Goal: Task Accomplishment & Management: Use online tool/utility

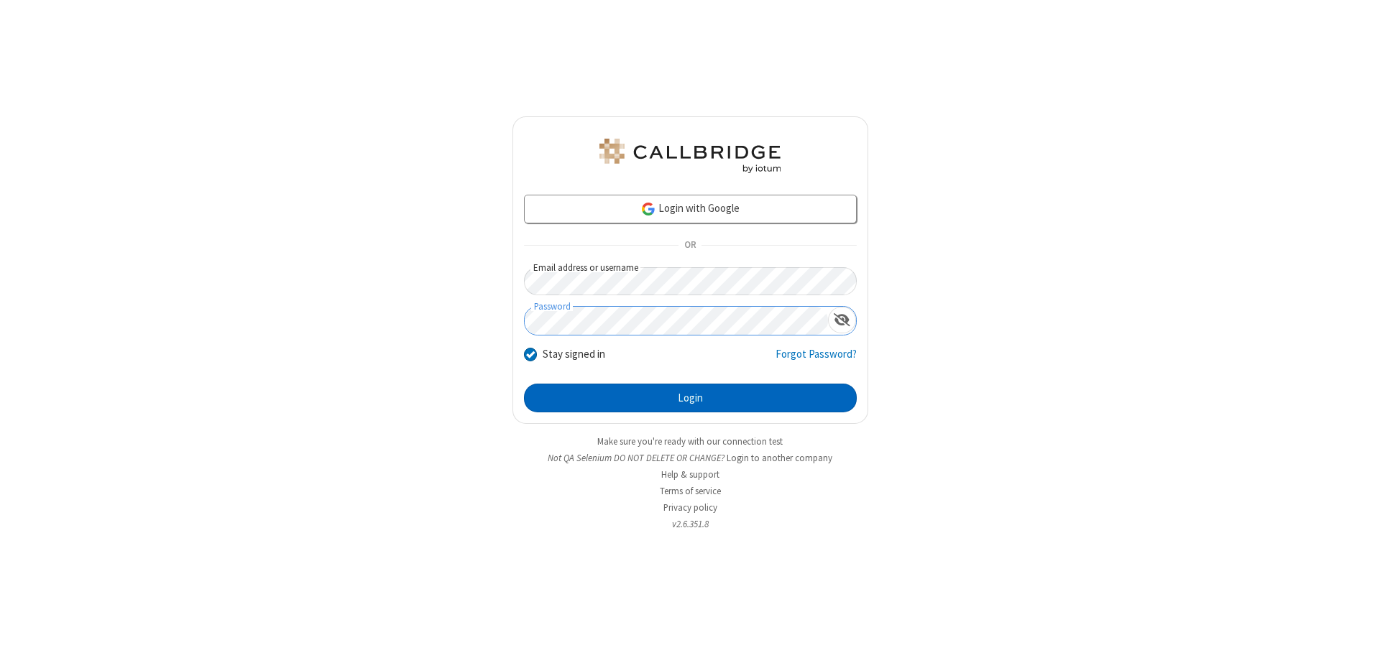
click at [690, 398] on button "Login" at bounding box center [690, 398] width 333 height 29
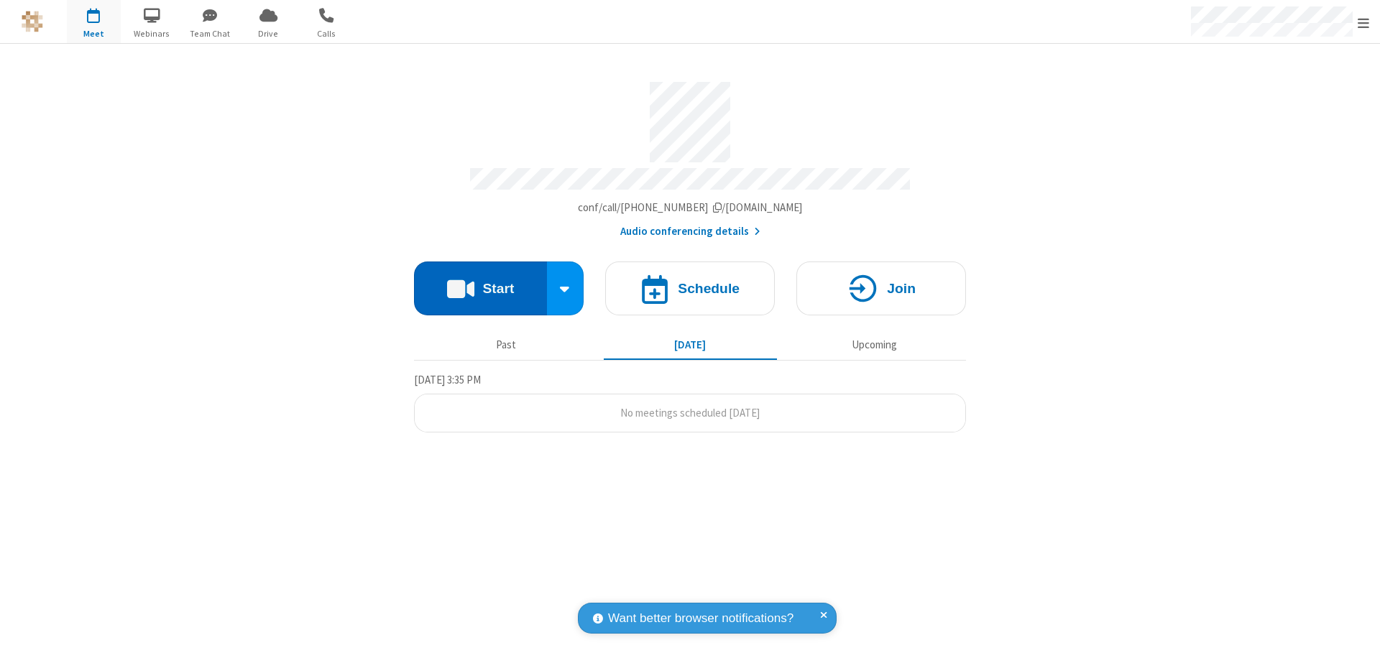
click at [480, 282] on button "Start" at bounding box center [480, 289] width 133 height 54
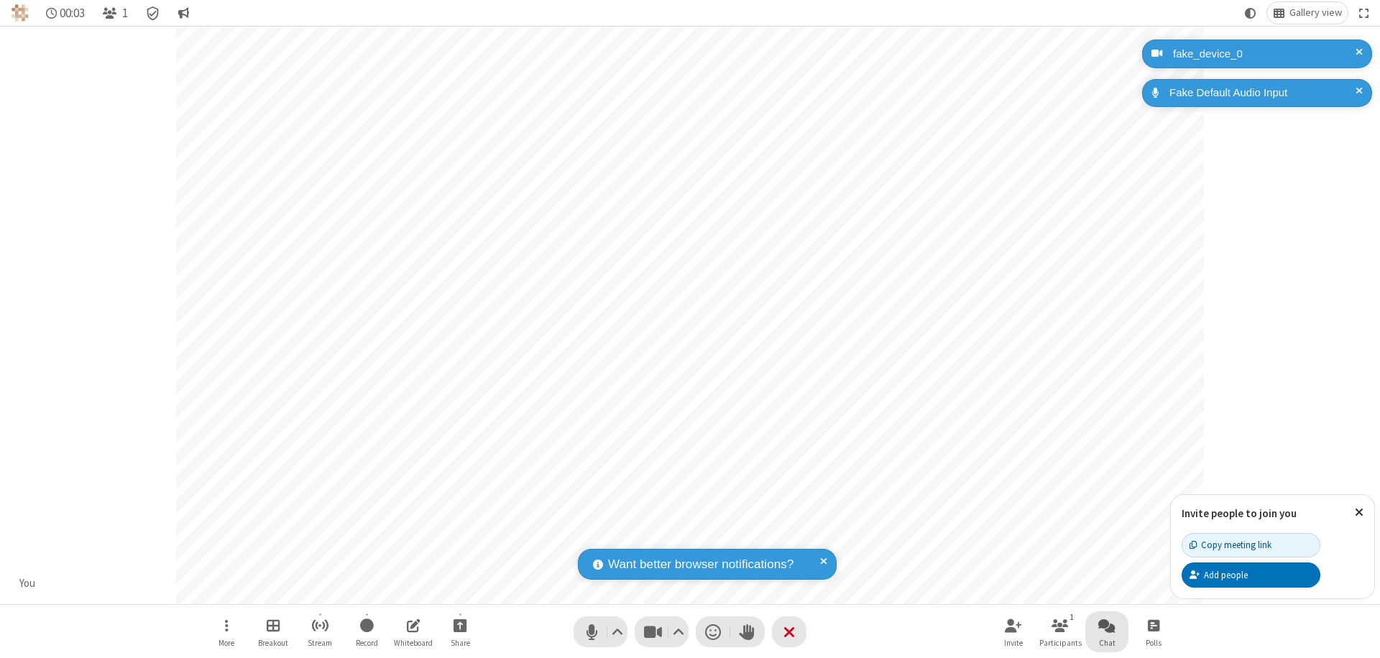
click at [1107, 625] on span "Open chat" at bounding box center [1106, 626] width 17 height 18
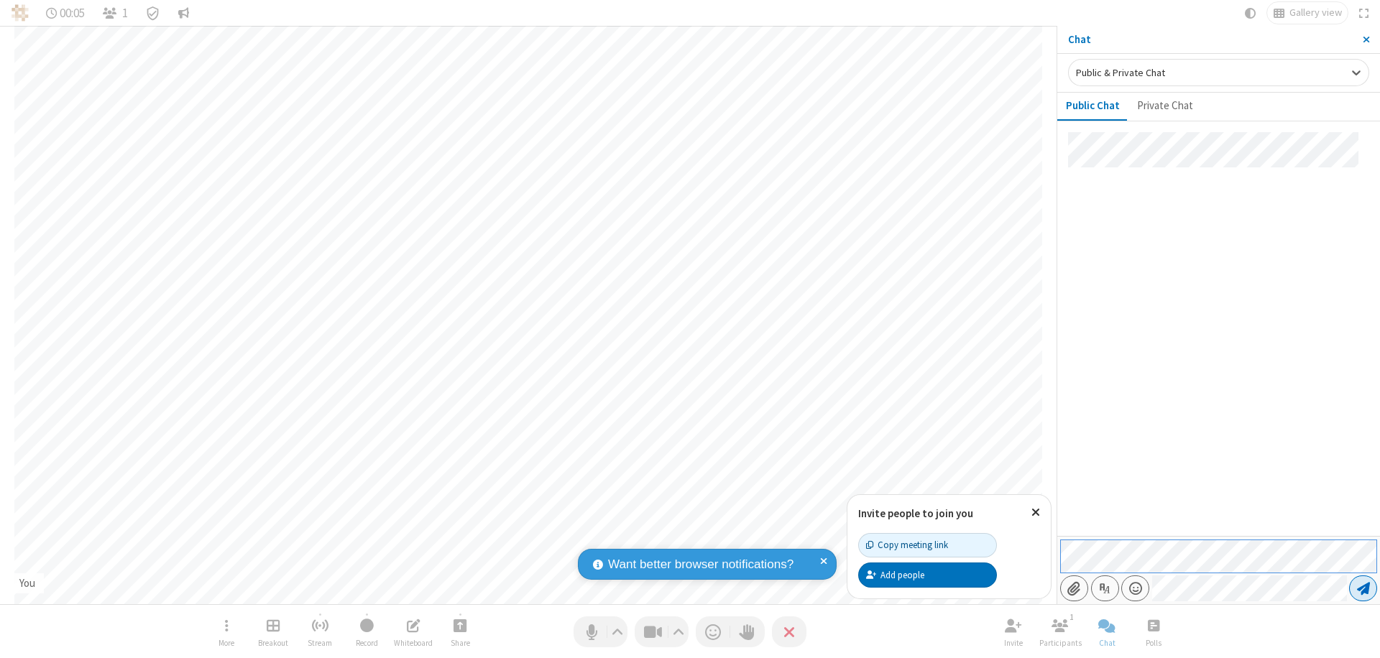
click at [1363, 589] on span "Send message" at bounding box center [1363, 588] width 13 height 14
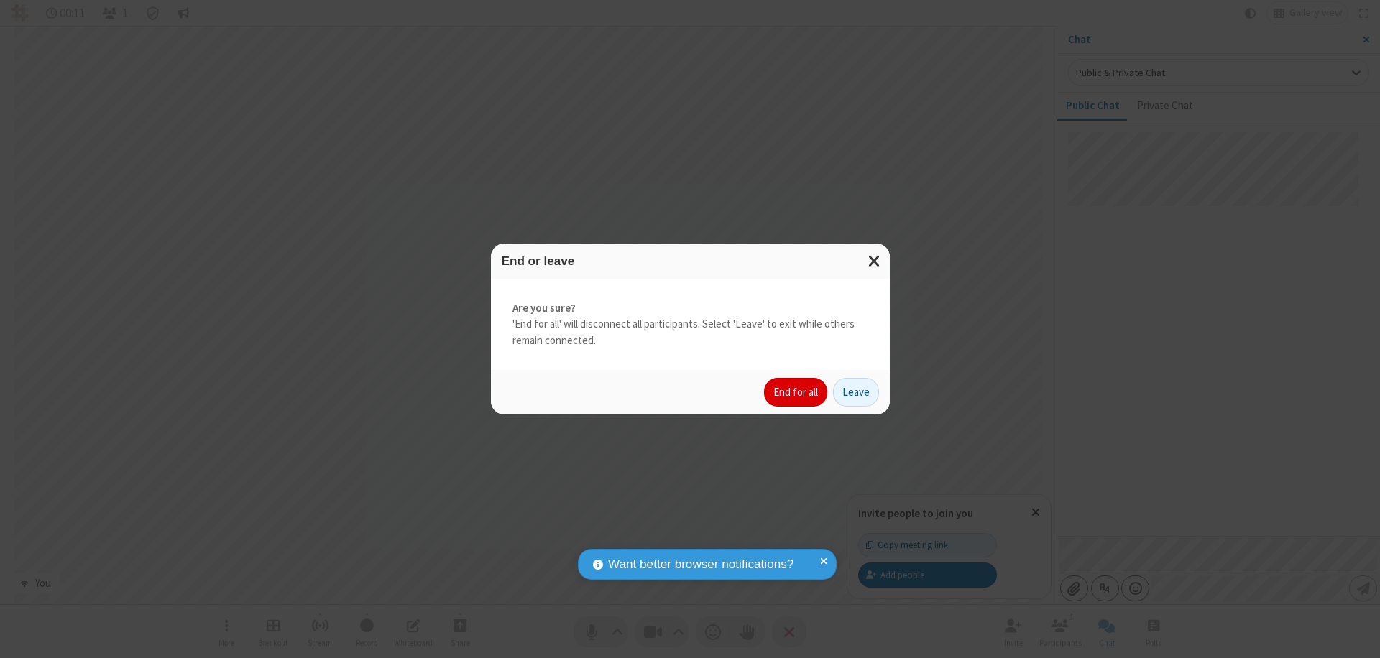
click at [796, 392] on button "End for all" at bounding box center [795, 392] width 63 height 29
